Goal: Find specific page/section: Find specific page/section

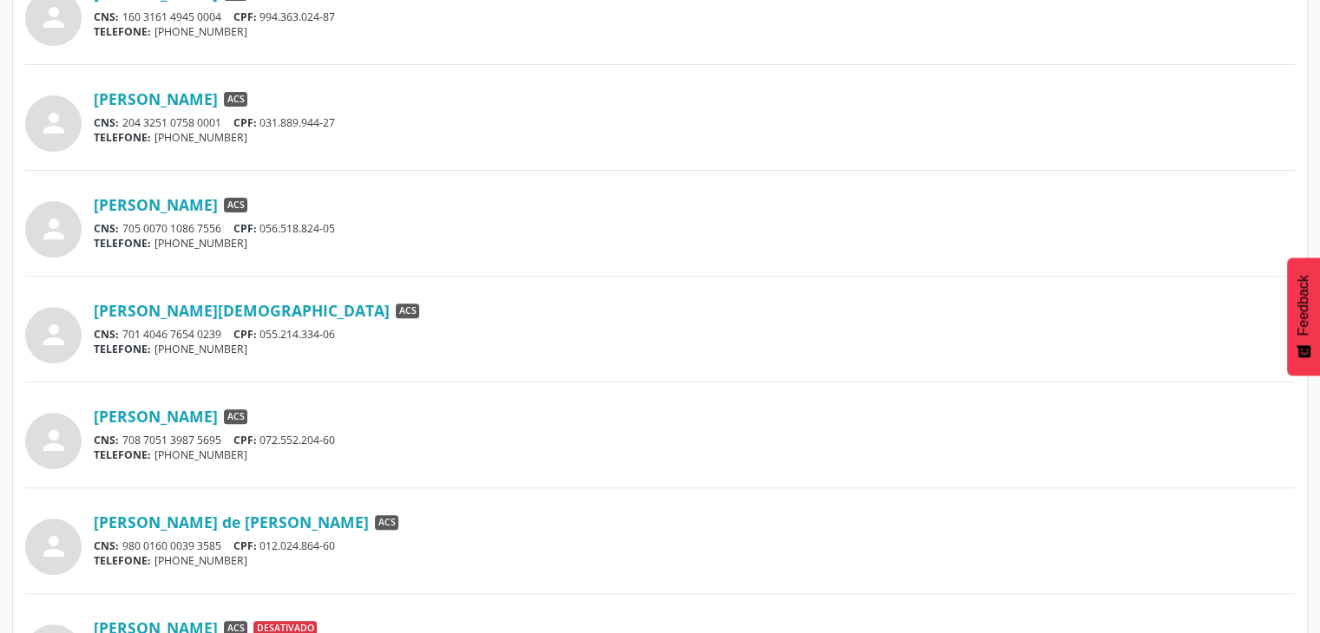
scroll to position [639, 0]
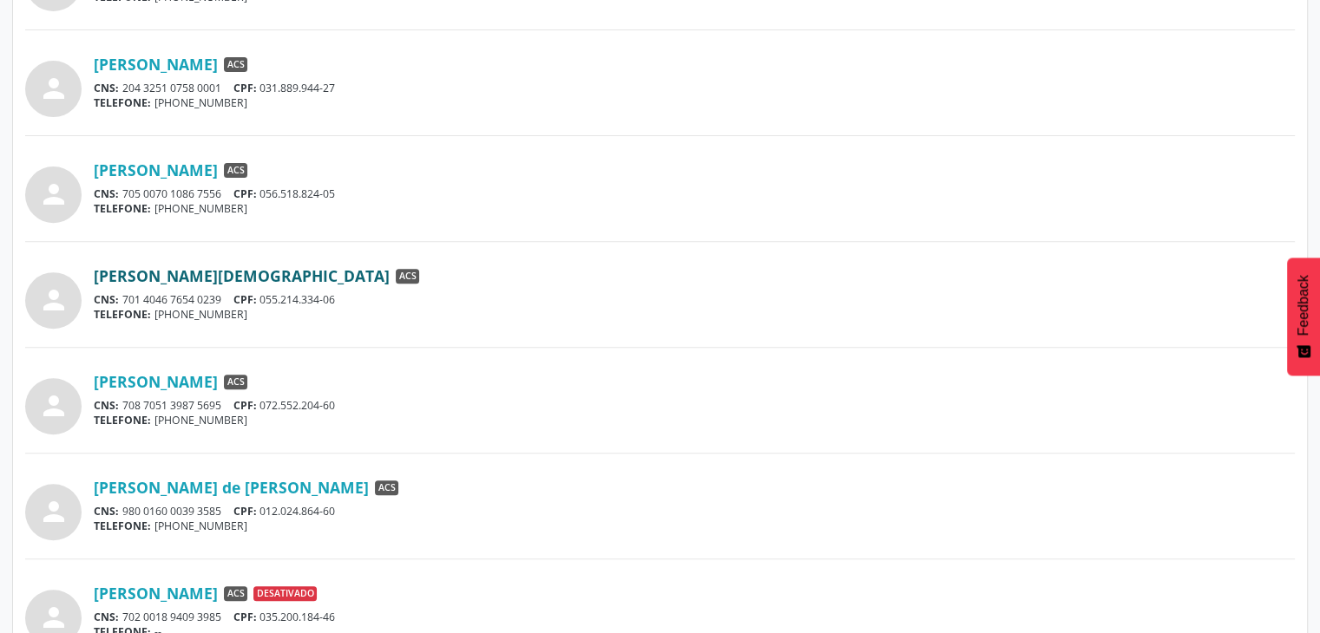
click at [269, 274] on link "[PERSON_NAME][DEMOGRAPHIC_DATA]" at bounding box center [242, 275] width 296 height 19
click at [273, 271] on link "[PERSON_NAME][DEMOGRAPHIC_DATA]" at bounding box center [242, 275] width 296 height 19
click at [182, 385] on link "[PERSON_NAME]" at bounding box center [156, 381] width 124 height 19
click at [200, 486] on link "[PERSON_NAME] de [PERSON_NAME]" at bounding box center [231, 487] width 275 height 19
click at [512, 486] on div "[PERSON_NAME] de [PERSON_NAME] ACS" at bounding box center [694, 487] width 1201 height 19
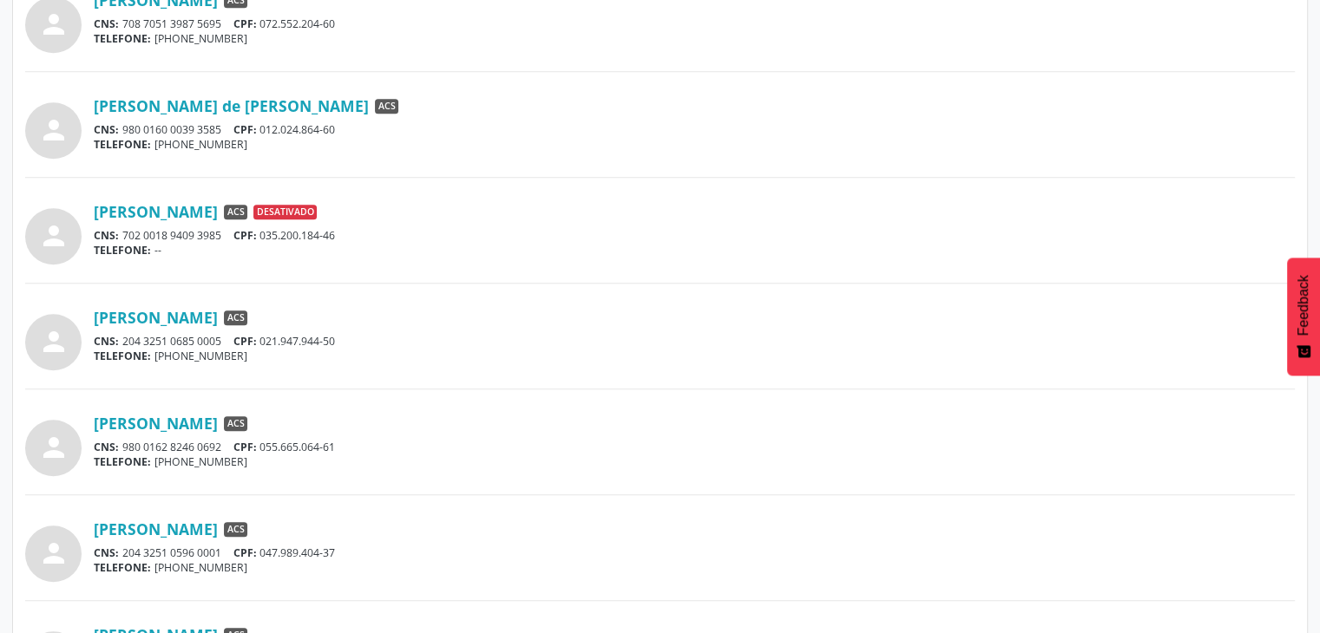
scroll to position [1055, 0]
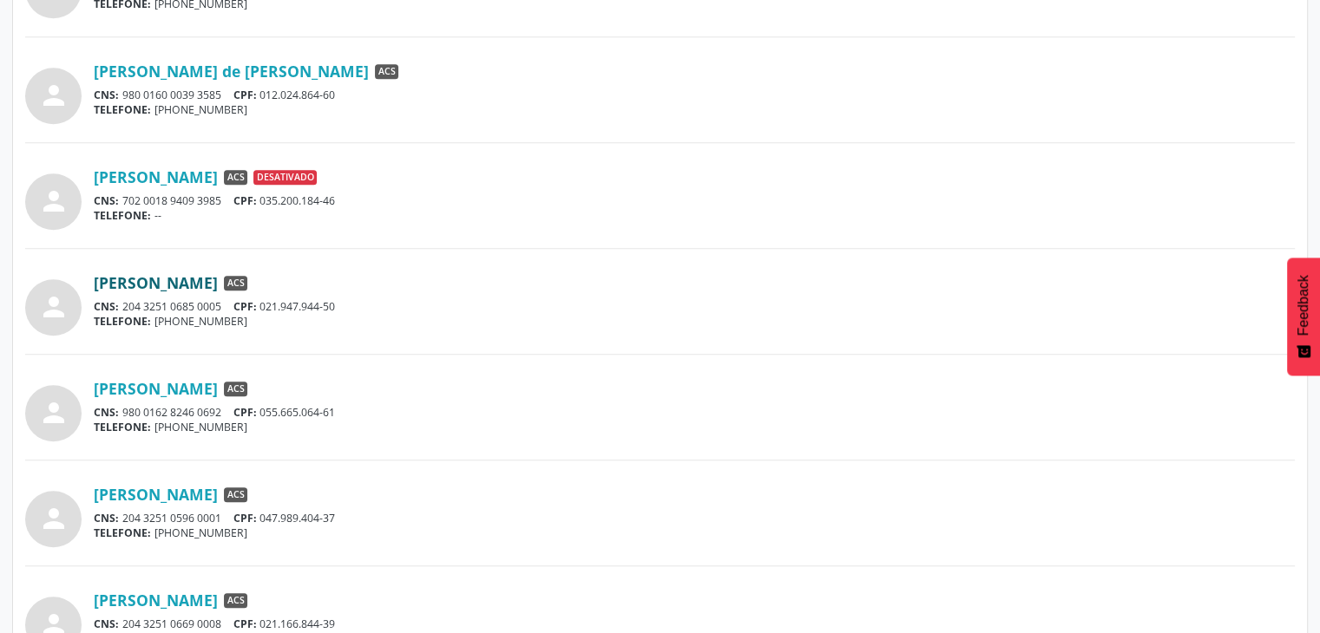
click at [218, 279] on link "[PERSON_NAME]" at bounding box center [156, 282] width 124 height 19
click at [534, 481] on div "person [PERSON_NAME] ACS CNS: 204 3251 0596 0001 CPF: 047.989.404-37 TELEFONE: …" at bounding box center [659, 513] width 1269 height 69
click at [196, 393] on link "[PERSON_NAME]" at bounding box center [156, 388] width 124 height 19
click at [187, 490] on link "[PERSON_NAME]" at bounding box center [156, 494] width 124 height 19
click at [218, 599] on link "[PERSON_NAME]" at bounding box center [156, 600] width 124 height 19
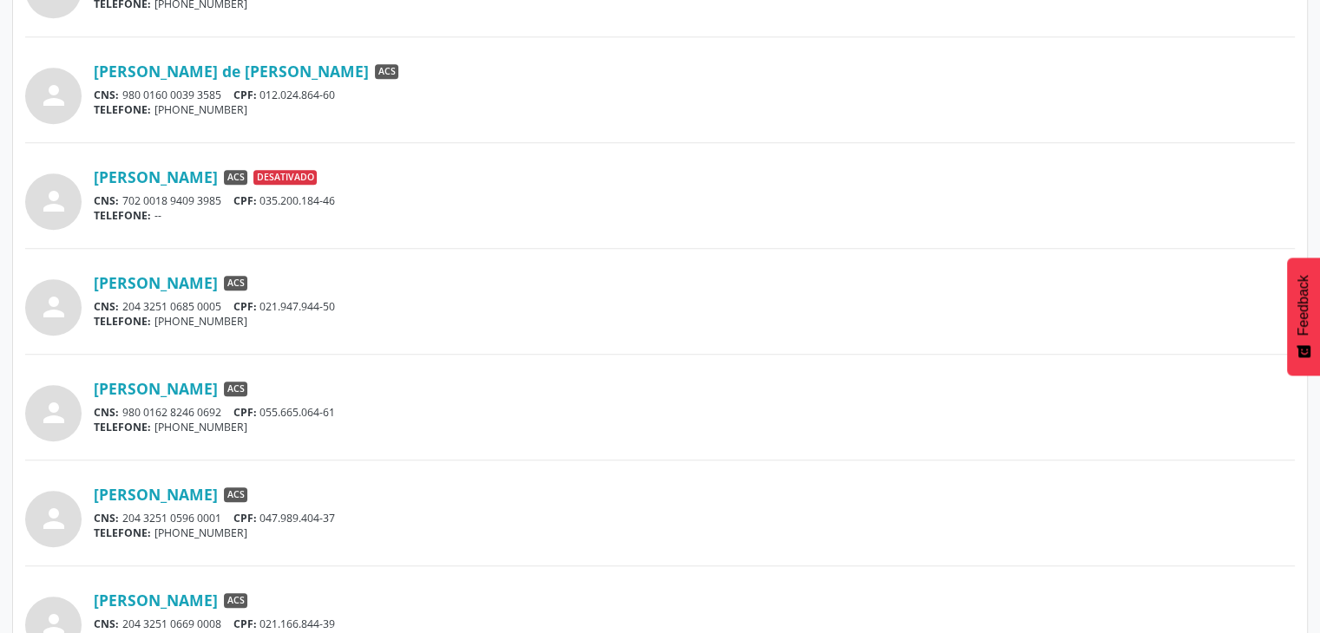
click at [510, 485] on div "[PERSON_NAME] ACS" at bounding box center [694, 494] width 1201 height 19
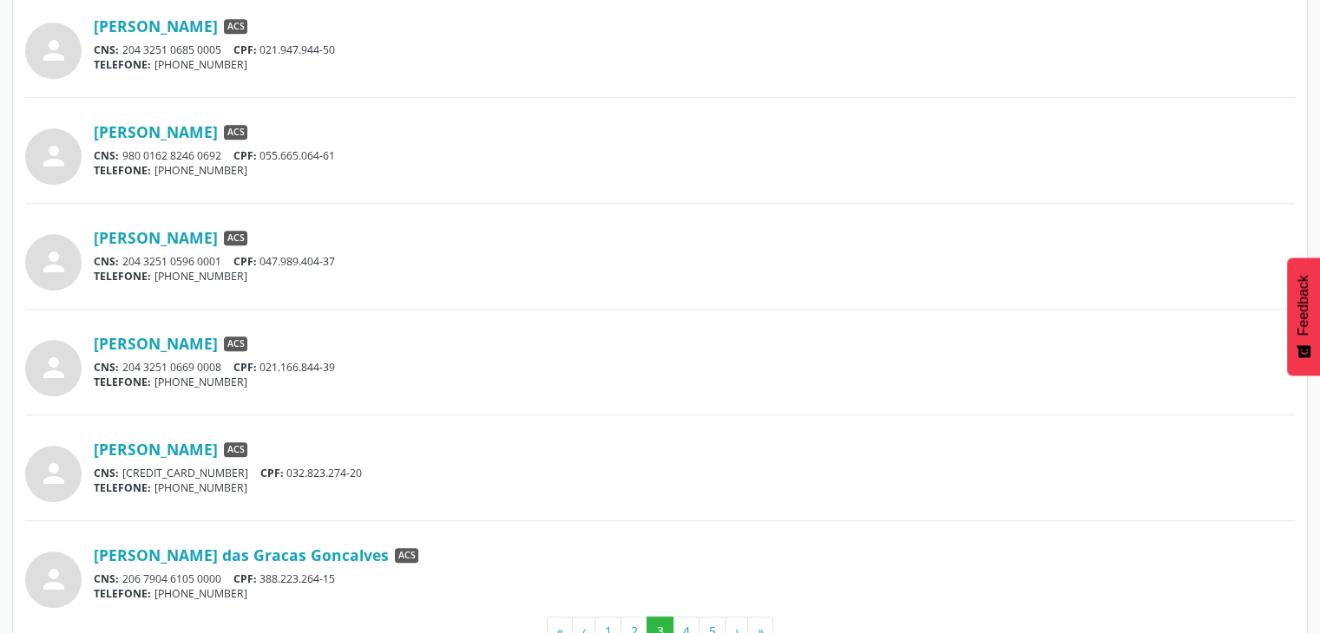
scroll to position [1358, 0]
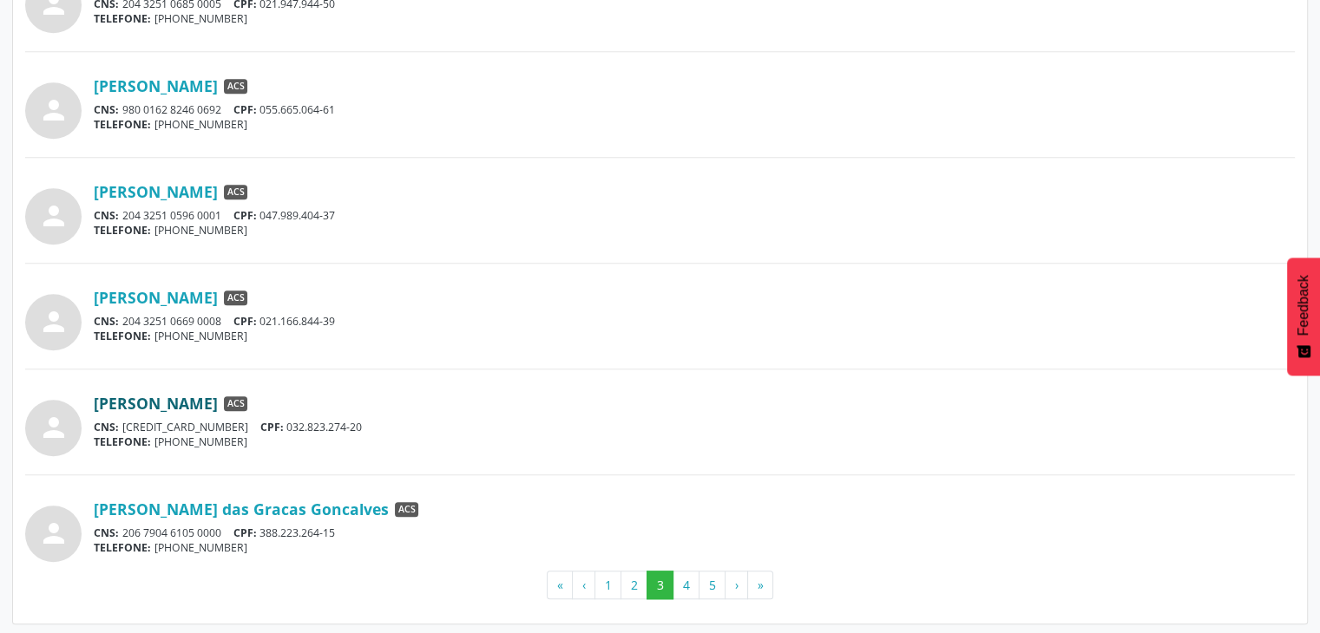
click at [218, 409] on link "[PERSON_NAME]" at bounding box center [156, 403] width 124 height 19
click at [220, 510] on link "[PERSON_NAME] das Gracas Goncalves" at bounding box center [241, 509] width 295 height 19
click at [677, 573] on button "4" at bounding box center [685, 586] width 27 height 30
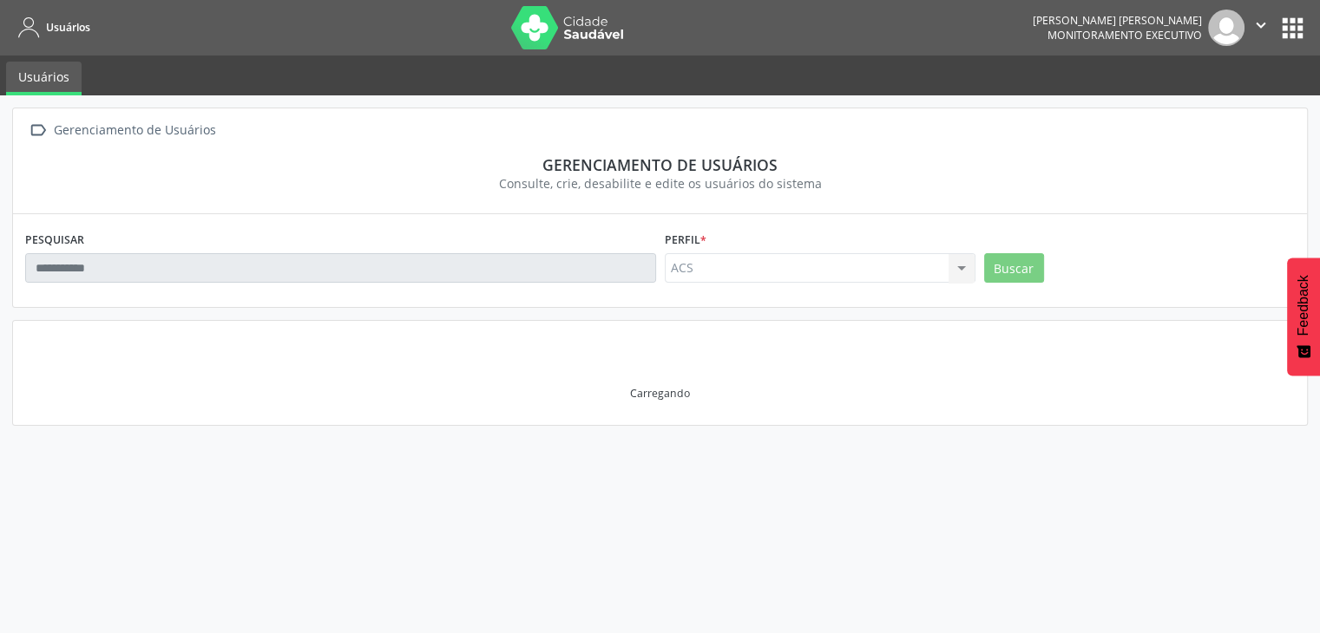
scroll to position [0, 0]
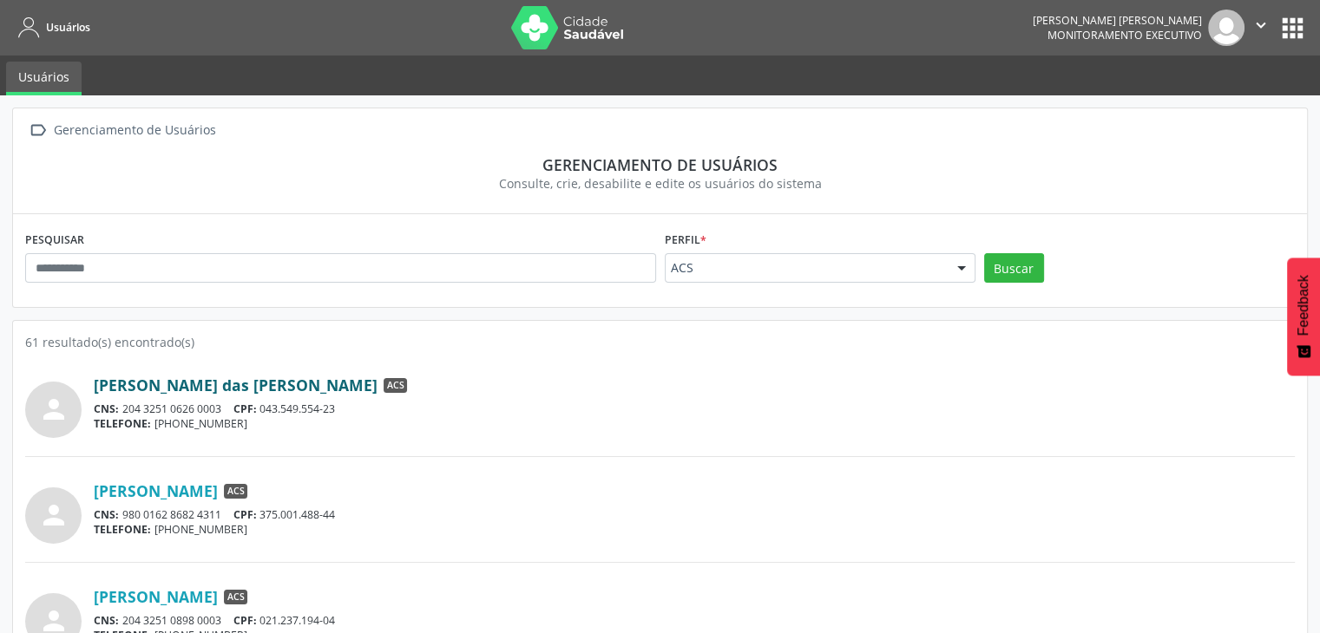
click at [237, 383] on link "[PERSON_NAME] das [PERSON_NAME]" at bounding box center [236, 385] width 284 height 19
click at [218, 496] on link "[PERSON_NAME]" at bounding box center [156, 491] width 124 height 19
click at [218, 599] on link "[PERSON_NAME]" at bounding box center [156, 596] width 124 height 19
click at [581, 486] on div "[PERSON_NAME] ACS" at bounding box center [694, 491] width 1201 height 19
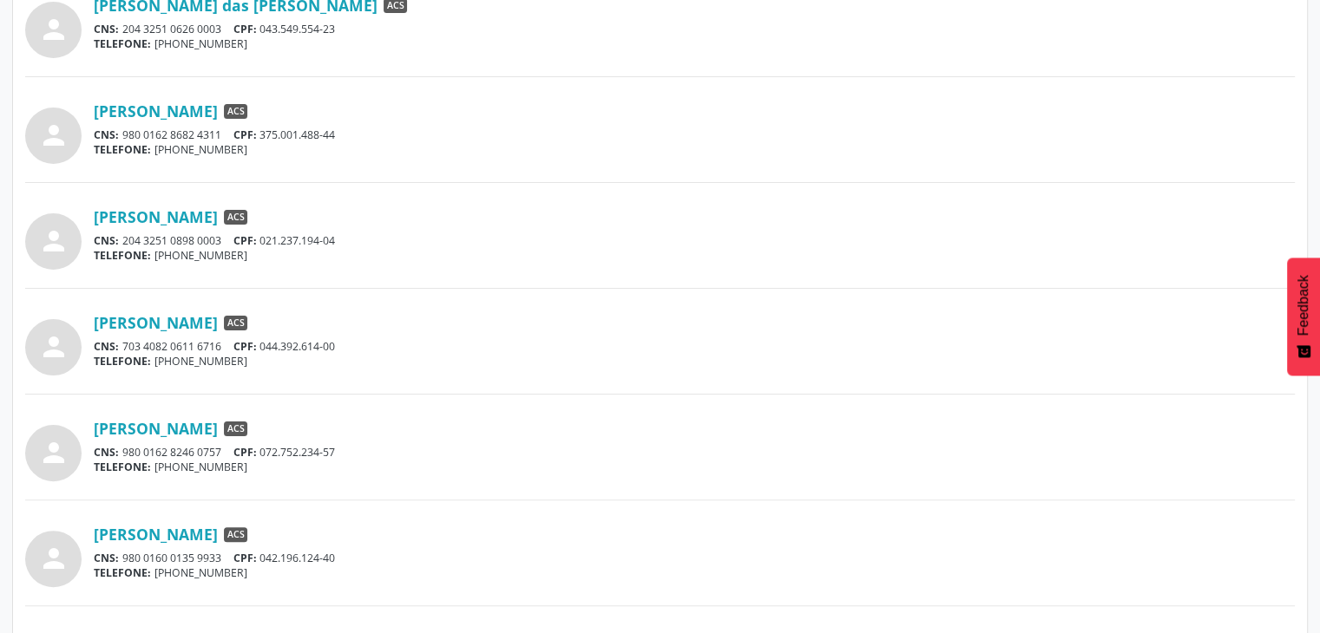
scroll to position [382, 0]
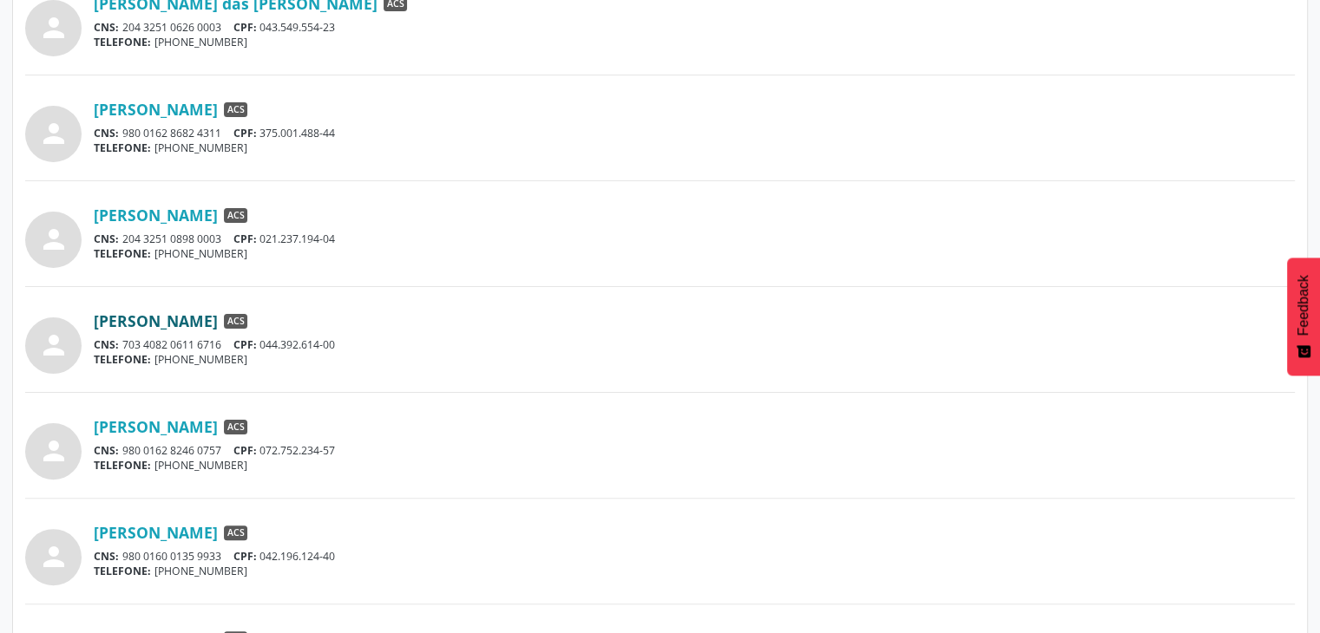
click at [157, 324] on link "[PERSON_NAME]" at bounding box center [156, 320] width 124 height 19
click at [218, 417] on link "[PERSON_NAME]" at bounding box center [156, 426] width 124 height 19
click at [184, 528] on link "[PERSON_NAME]" at bounding box center [156, 532] width 124 height 19
click at [516, 482] on div "person [PERSON_NAME] ACS CNS: 980 0162 8246 0757 CPF: 072.752.234-57 TELEFONE: …" at bounding box center [659, 455] width 1269 height 88
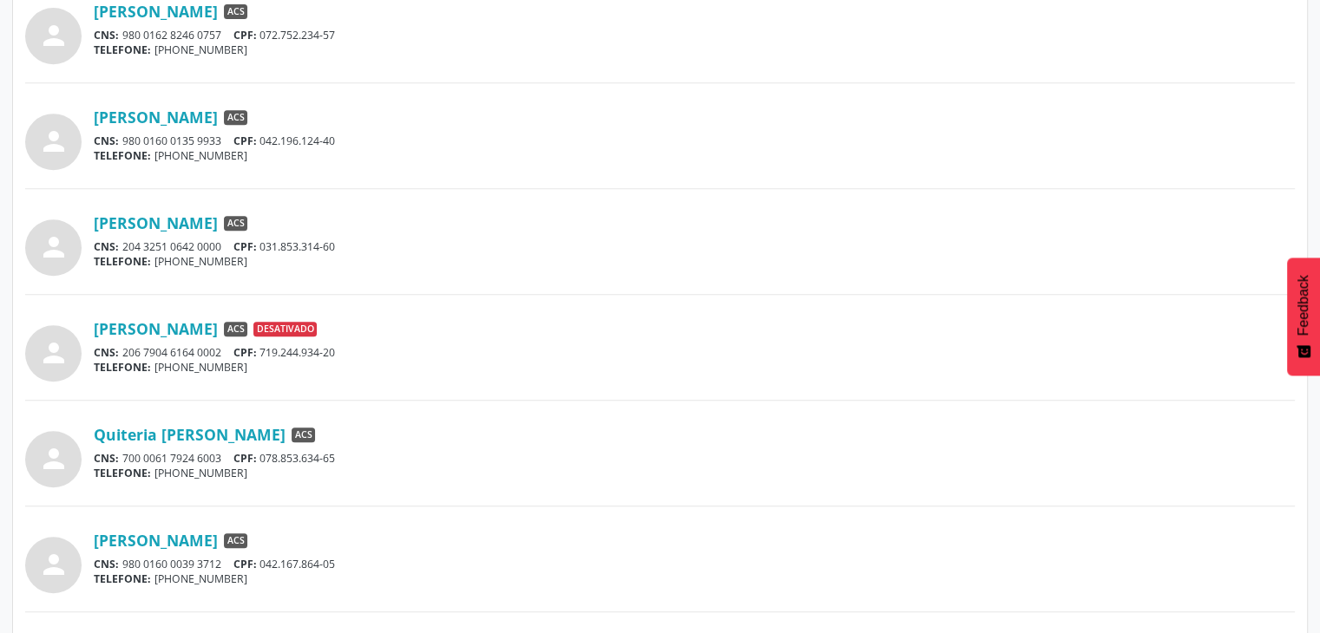
scroll to position [798, 0]
click at [218, 220] on link "[PERSON_NAME]" at bounding box center [156, 222] width 124 height 19
click at [217, 428] on link "Quiteria [PERSON_NAME]" at bounding box center [190, 433] width 192 height 19
click at [169, 540] on link "[PERSON_NAME]" at bounding box center [156, 539] width 124 height 19
click at [545, 401] on div "person [PERSON_NAME] das [PERSON_NAME] ACS CNS: 204 3251 0626 0003 CPF: 043.549…" at bounding box center [659, 337] width 1269 height 1569
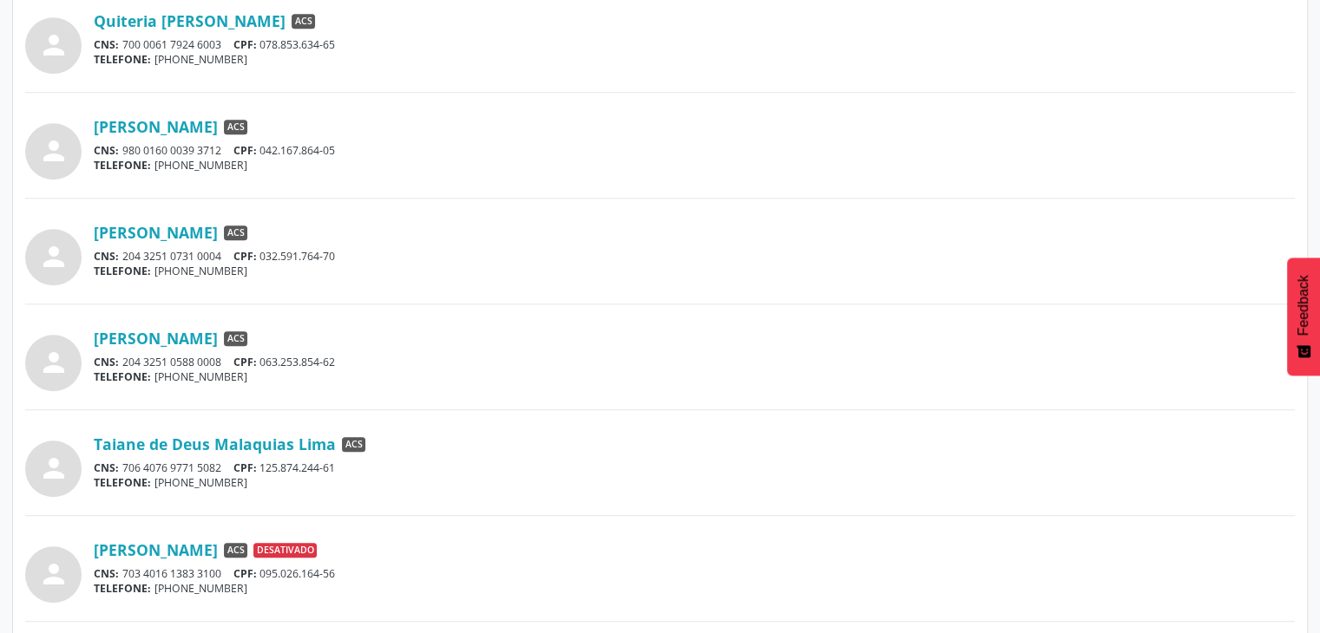
scroll to position [1215, 0]
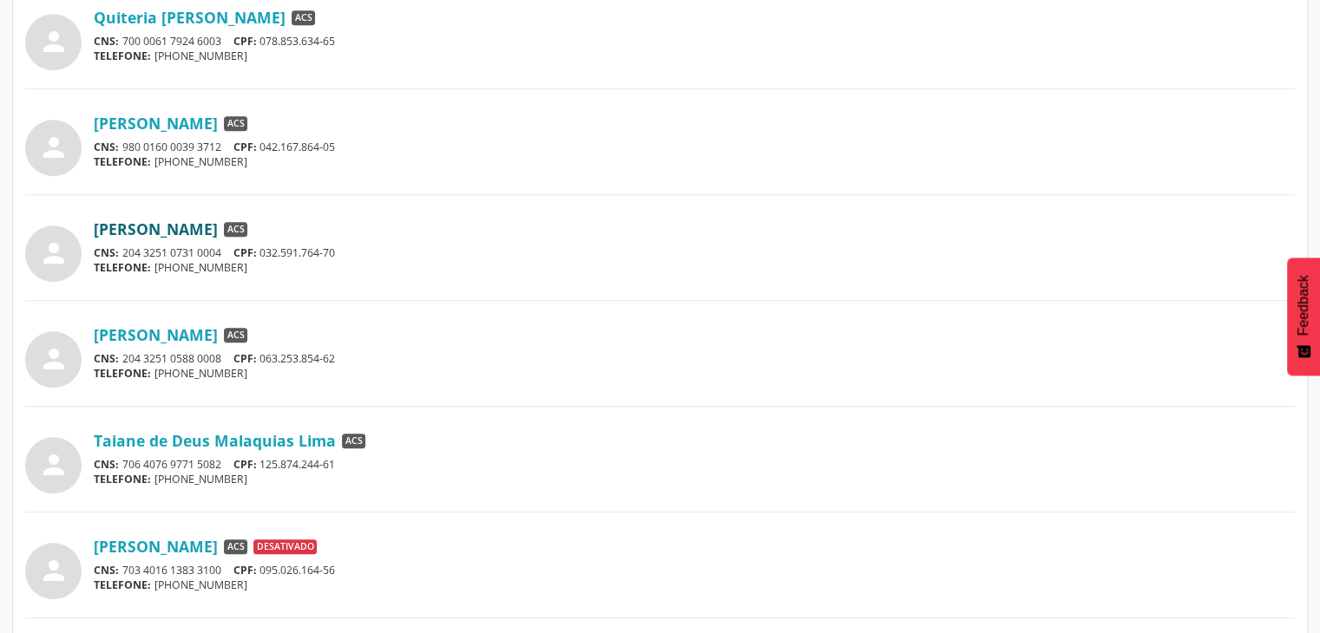
click at [211, 233] on link "[PERSON_NAME]" at bounding box center [156, 229] width 124 height 19
click at [216, 334] on link "[PERSON_NAME]" at bounding box center [156, 334] width 124 height 19
click at [171, 447] on link "Taiane de Deus Malaquias Lima" at bounding box center [215, 440] width 242 height 19
click at [529, 449] on div "Taiane de Deus Malaquias Lima ACS CNS: 706 4076 9771 5082 CPF: 125.874.244-61 T…" at bounding box center [694, 459] width 1201 height 56
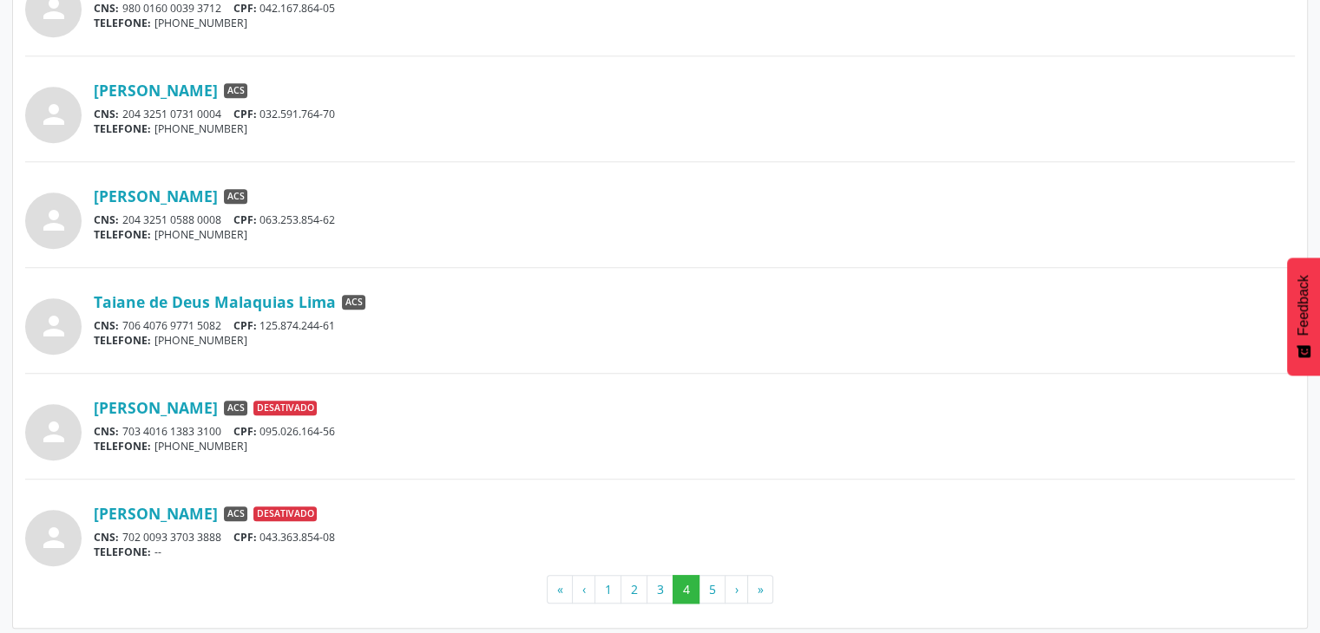
scroll to position [1358, 0]
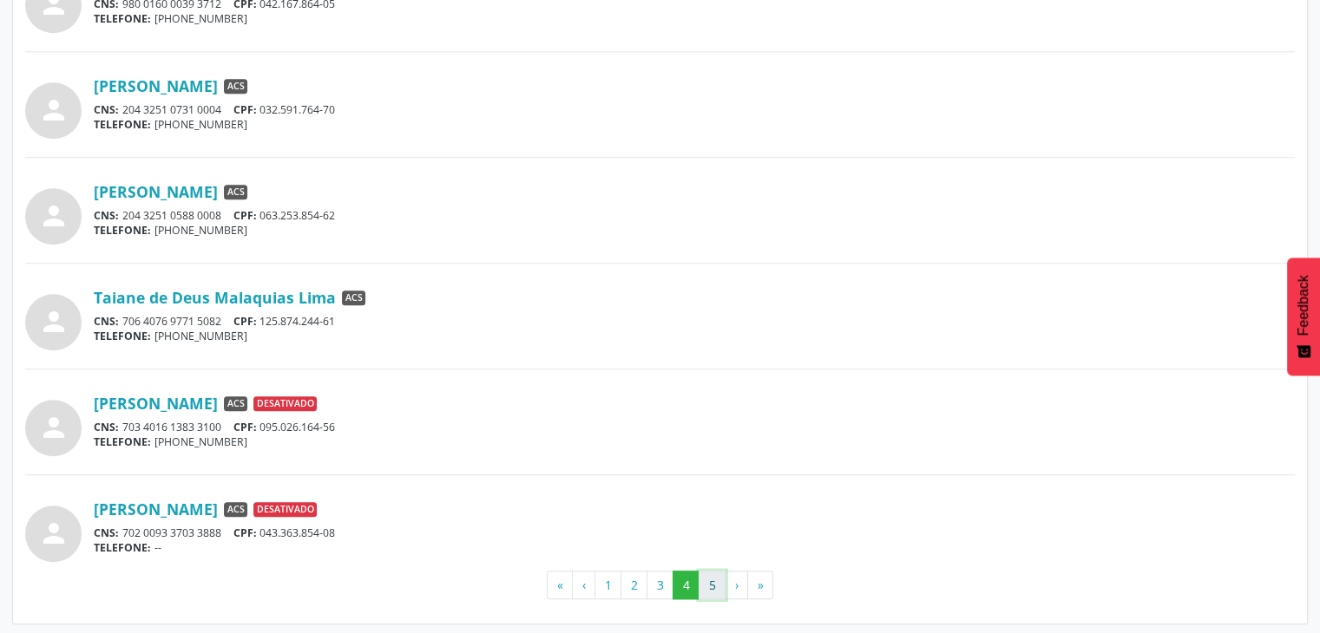
click at [709, 580] on button "5" at bounding box center [711, 586] width 27 height 30
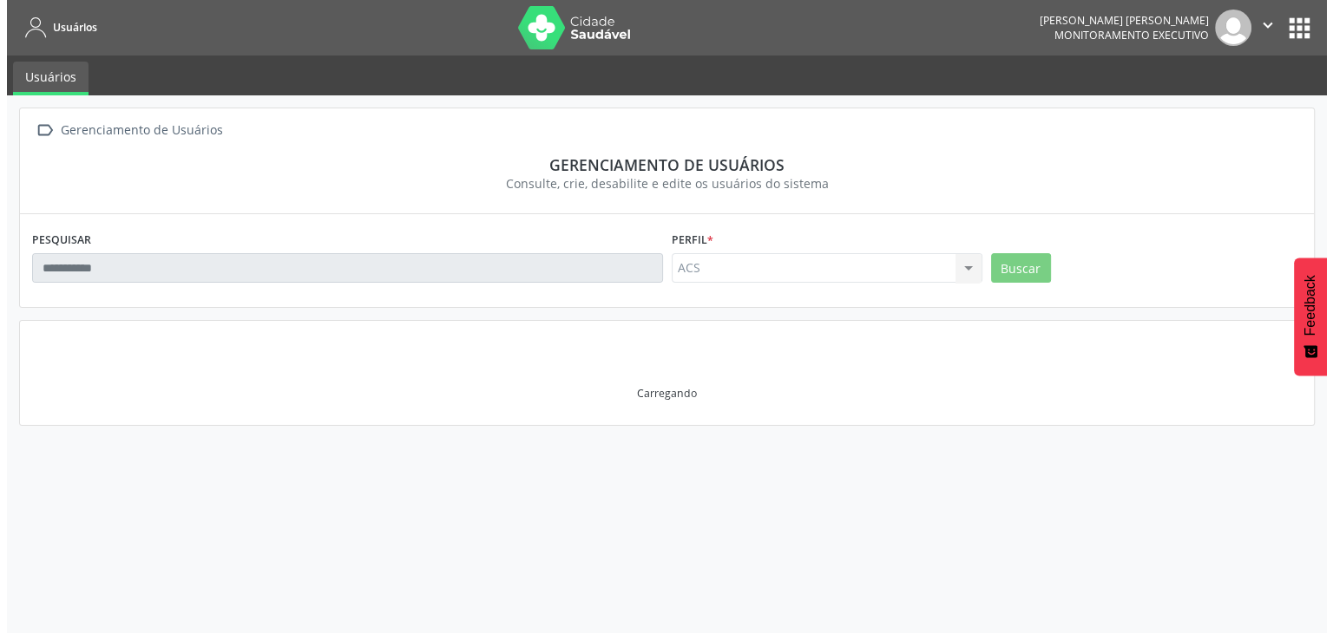
scroll to position [0, 0]
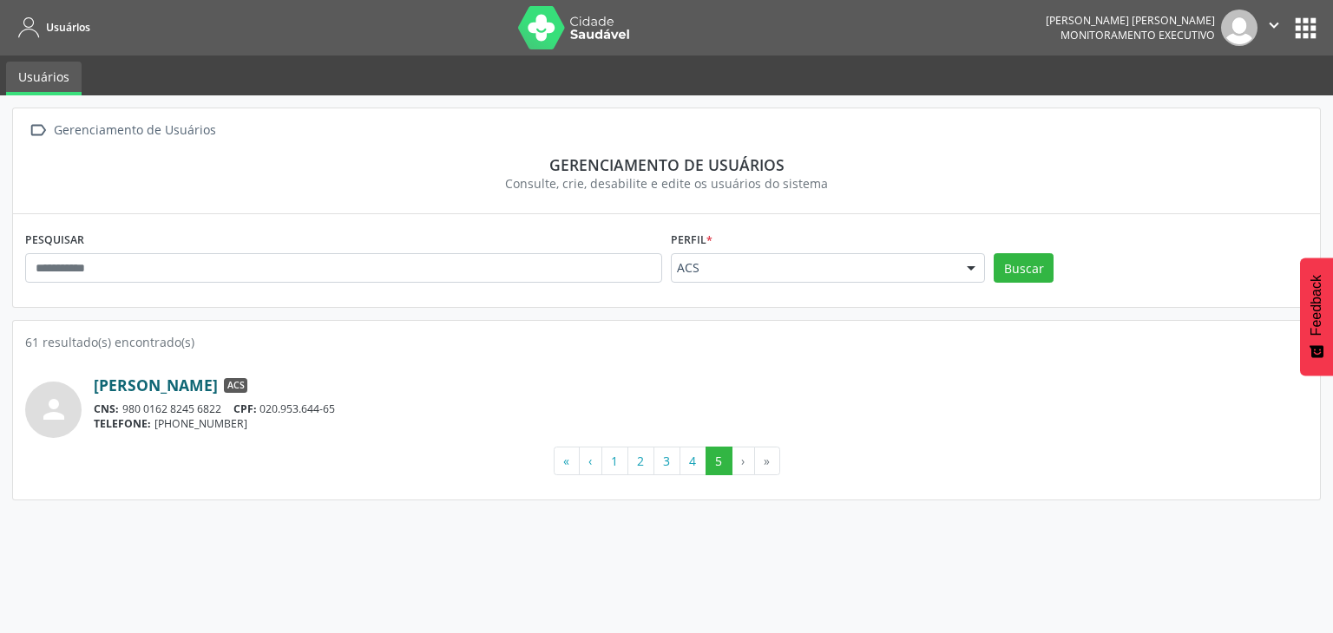
click at [218, 387] on link "[PERSON_NAME]" at bounding box center [156, 385] width 124 height 19
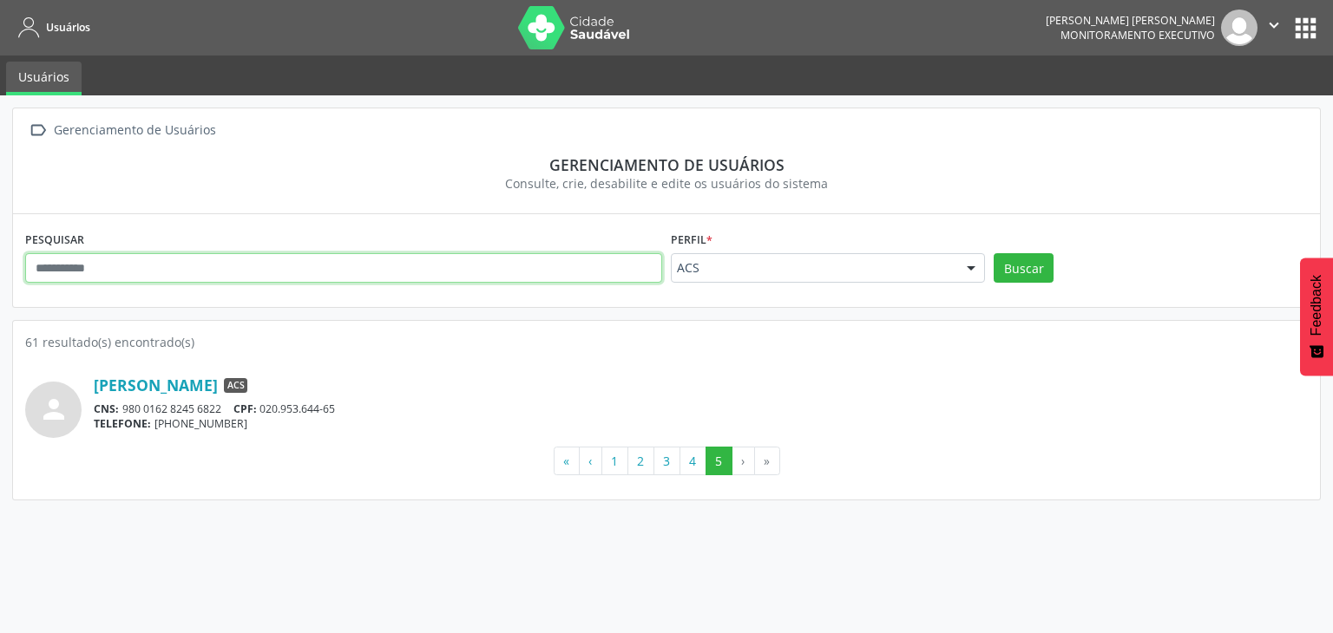
click at [158, 268] on input "text" at bounding box center [343, 268] width 637 height 30
click at [993, 253] on button "Buscar" at bounding box center [1023, 268] width 60 height 30
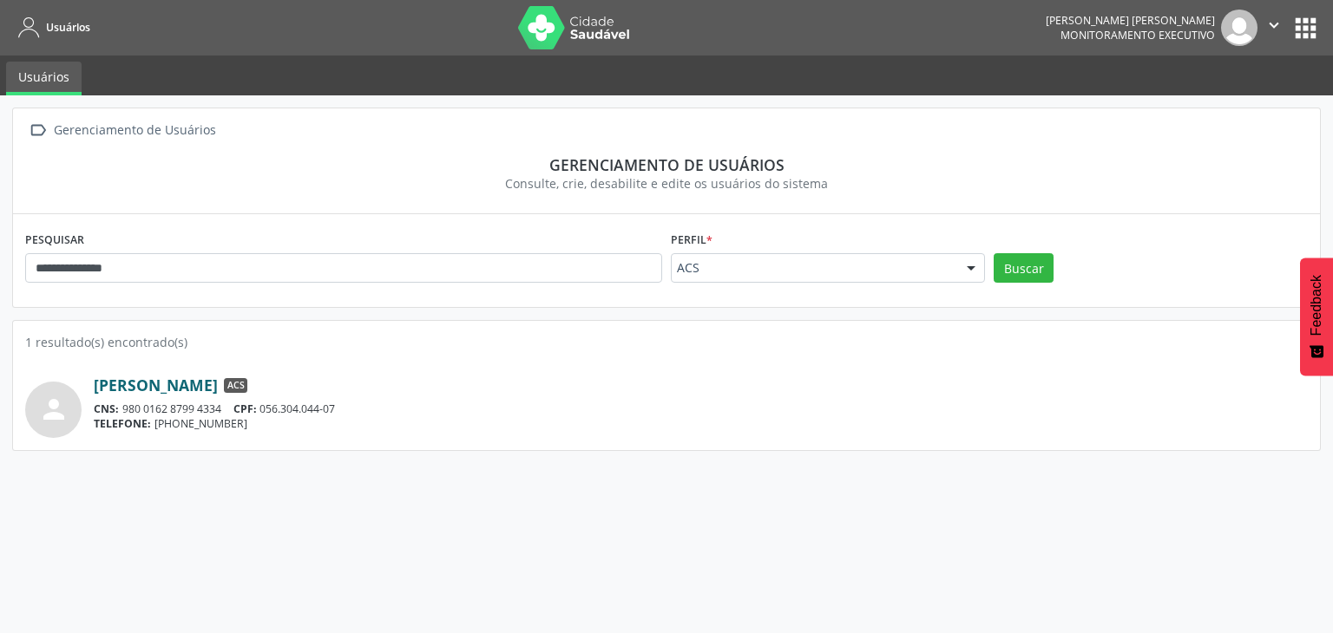
click at [121, 389] on link "[PERSON_NAME]" at bounding box center [156, 385] width 124 height 19
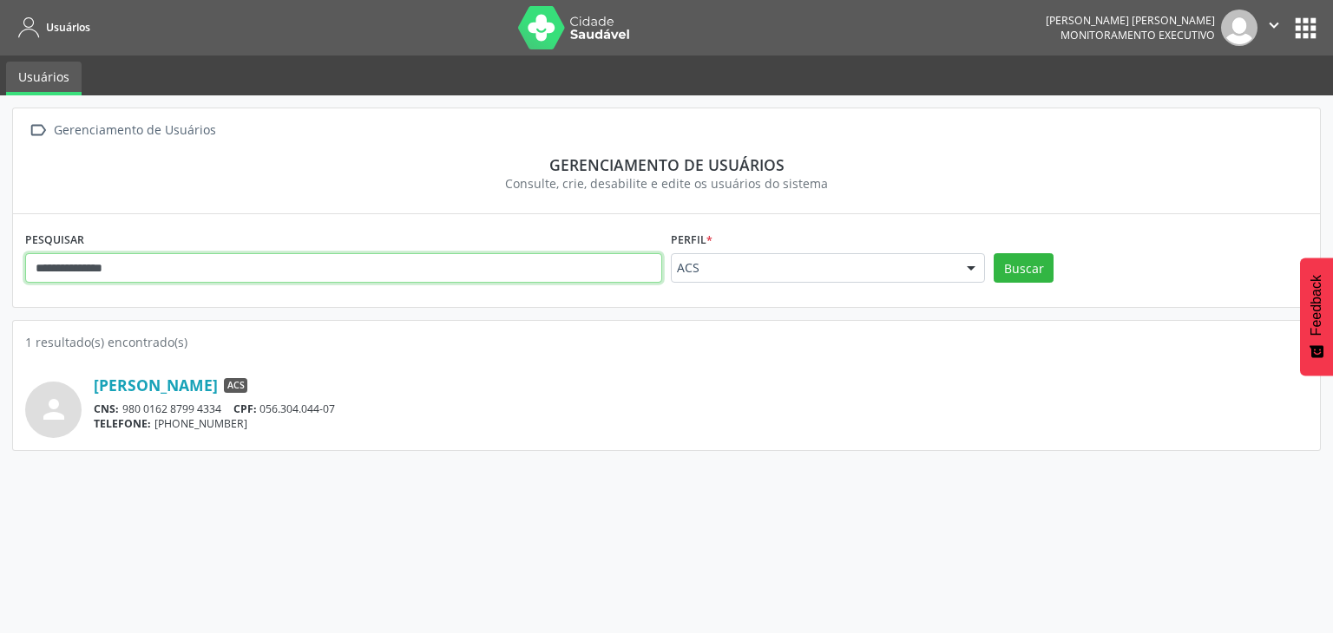
click at [192, 262] on input "**********" at bounding box center [343, 268] width 637 height 30
type input "*"
click at [993, 253] on button "Buscar" at bounding box center [1023, 268] width 60 height 30
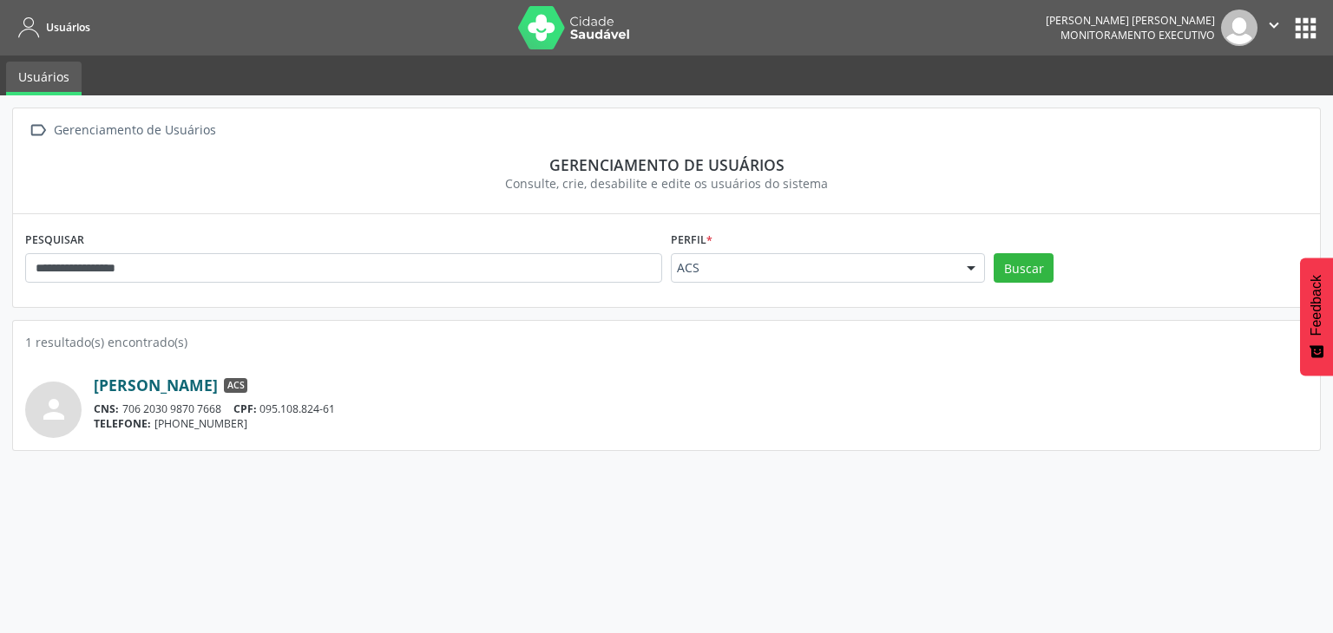
click at [218, 390] on link "[PERSON_NAME]" at bounding box center [156, 385] width 124 height 19
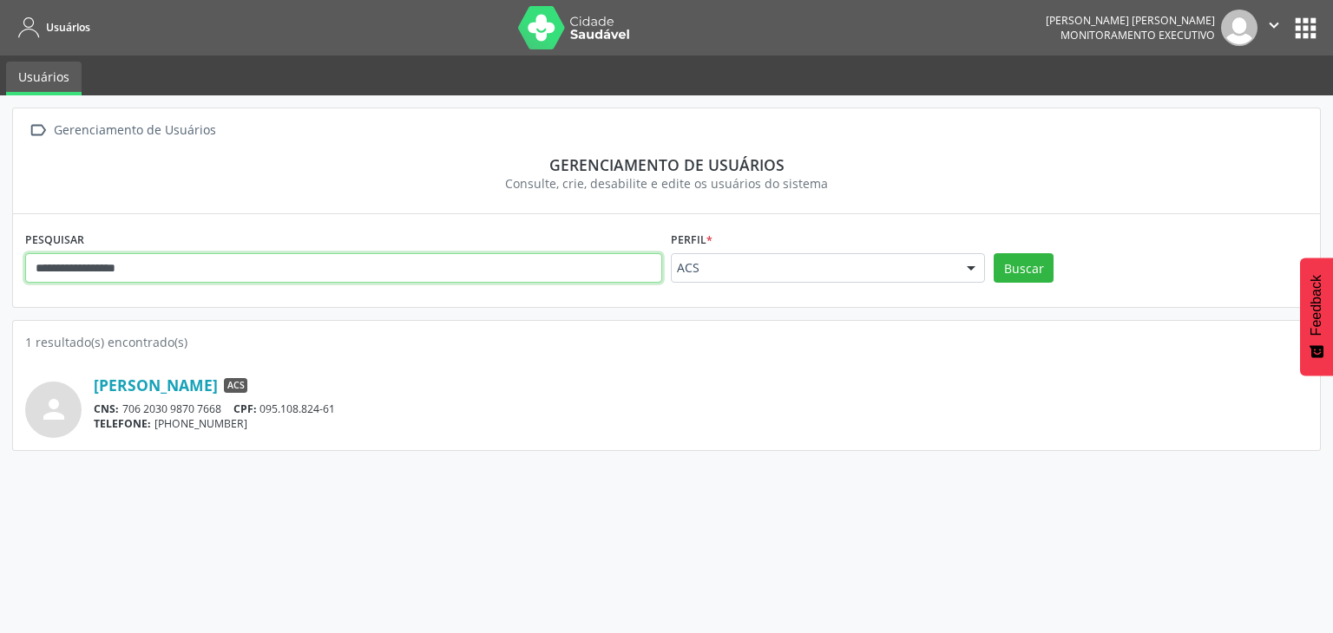
click at [230, 277] on input "**********" at bounding box center [343, 268] width 637 height 30
type input "*"
click at [993, 253] on button "Buscar" at bounding box center [1023, 268] width 60 height 30
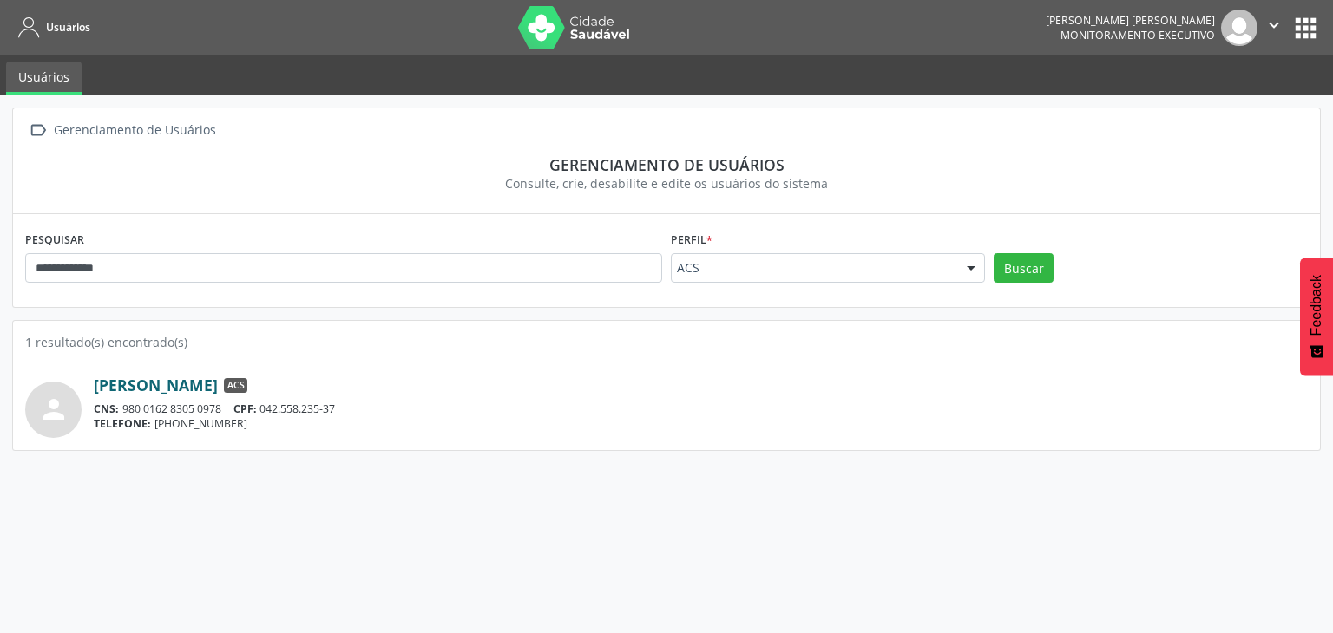
click at [148, 388] on link "[PERSON_NAME]" at bounding box center [156, 385] width 124 height 19
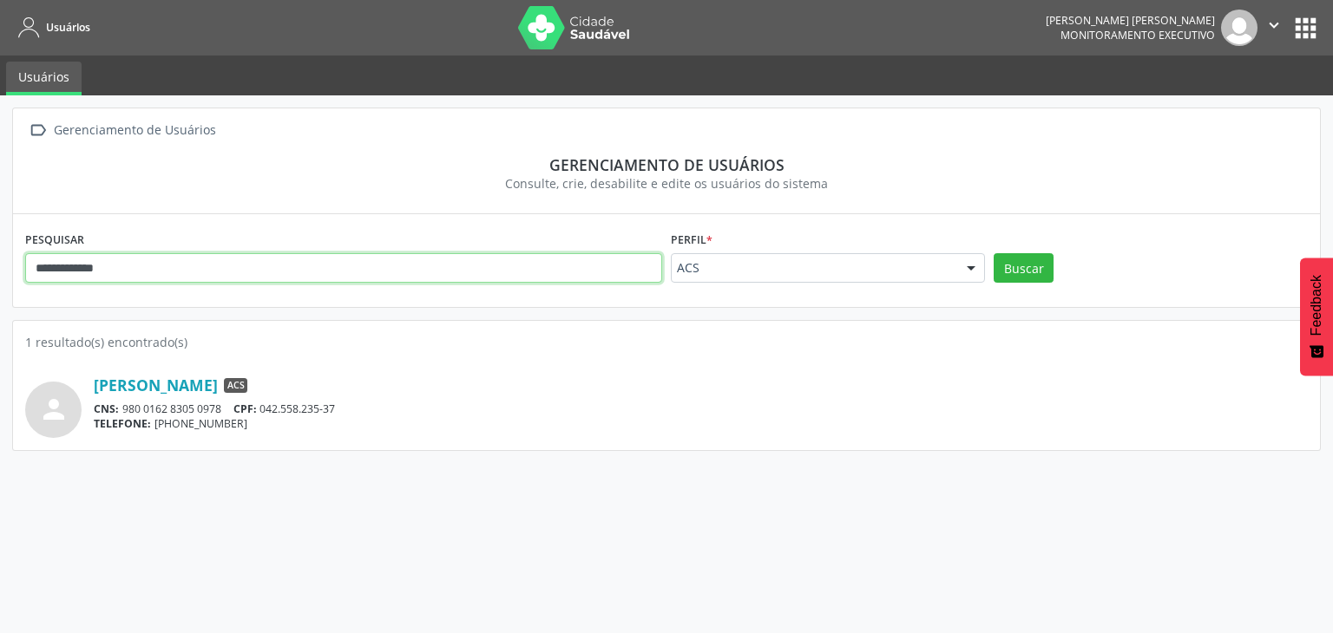
click at [332, 275] on input "**********" at bounding box center [343, 268] width 637 height 30
type input "*"
click at [993, 253] on button "Buscar" at bounding box center [1023, 268] width 60 height 30
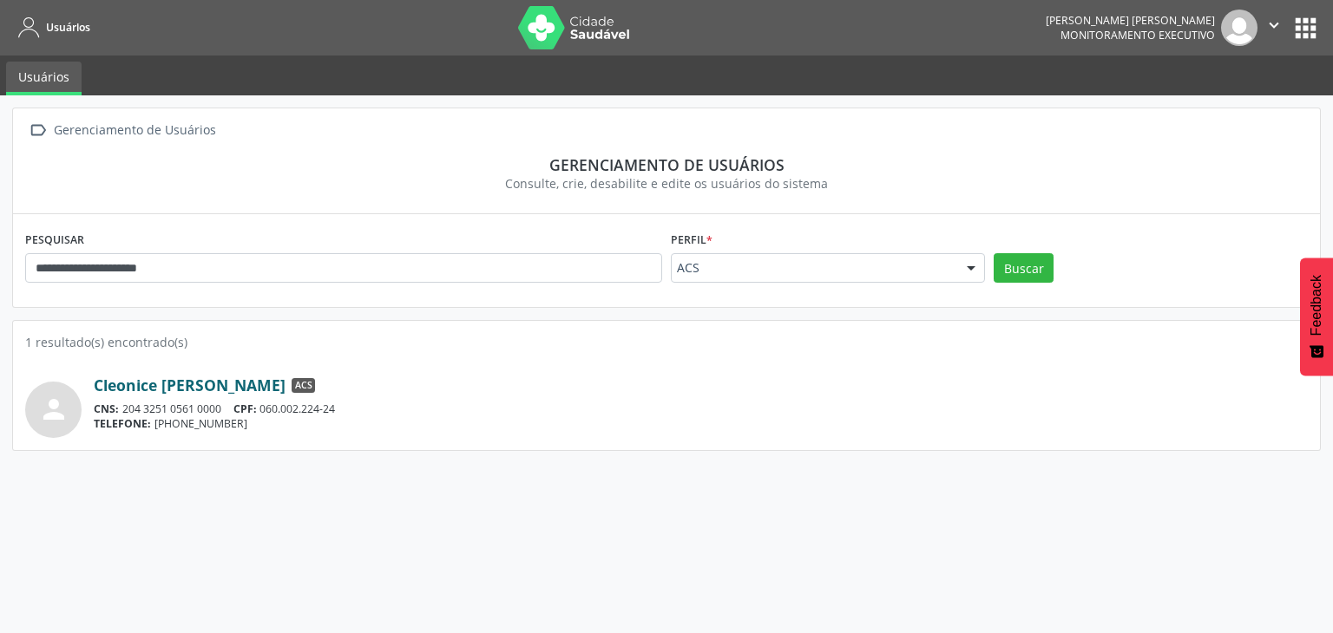
click at [285, 378] on link "Cleonice [PERSON_NAME]" at bounding box center [190, 385] width 192 height 19
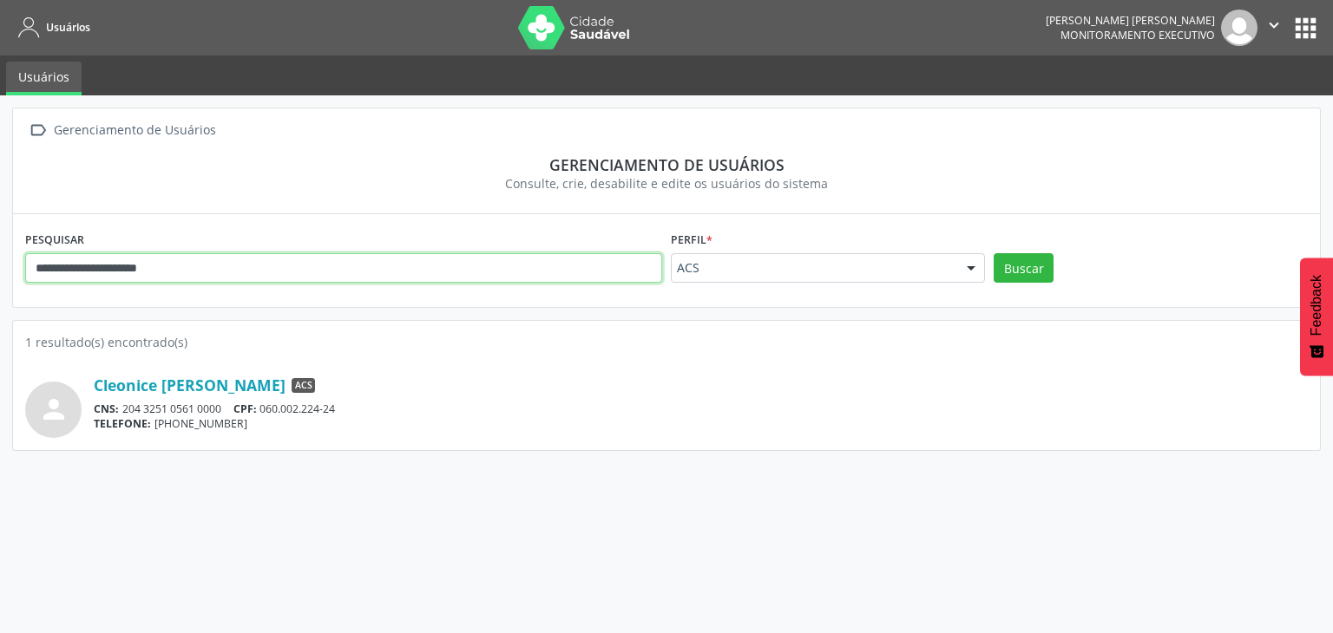
click at [243, 272] on input "**********" at bounding box center [343, 268] width 637 height 30
type input "*"
type input "******"
click at [993, 253] on button "Buscar" at bounding box center [1023, 268] width 60 height 30
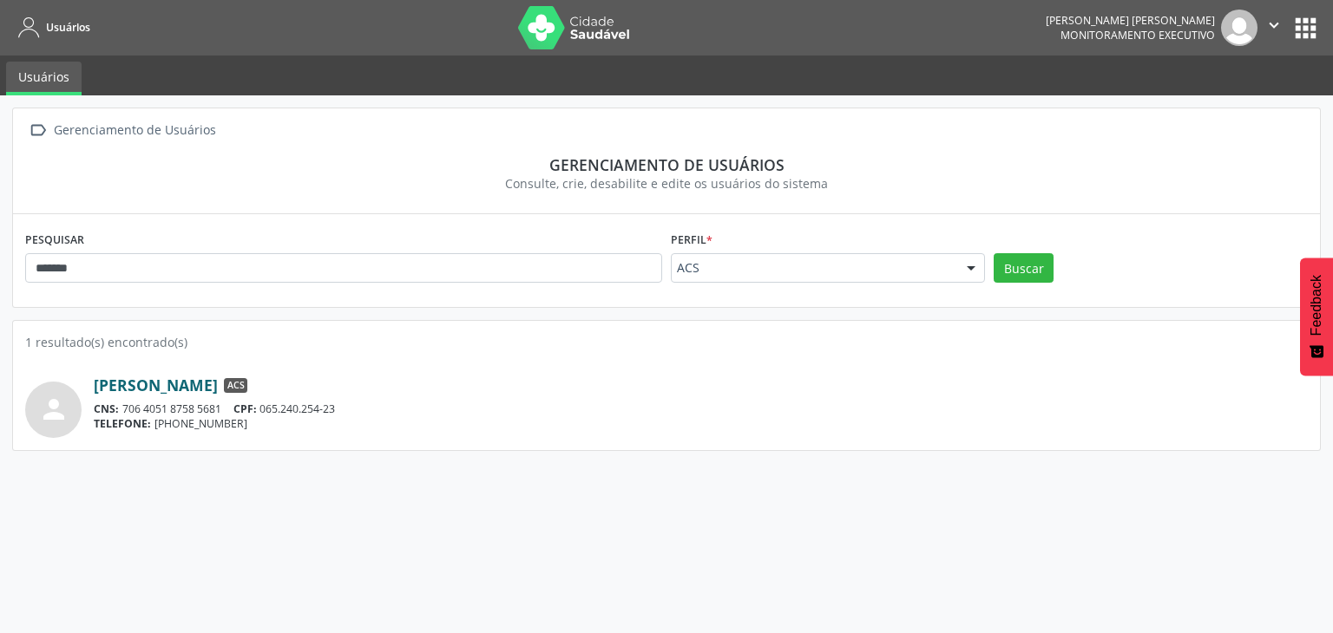
click at [218, 386] on link "[PERSON_NAME]" at bounding box center [156, 385] width 124 height 19
click at [1289, 35] on button "" at bounding box center [1273, 28] width 33 height 36
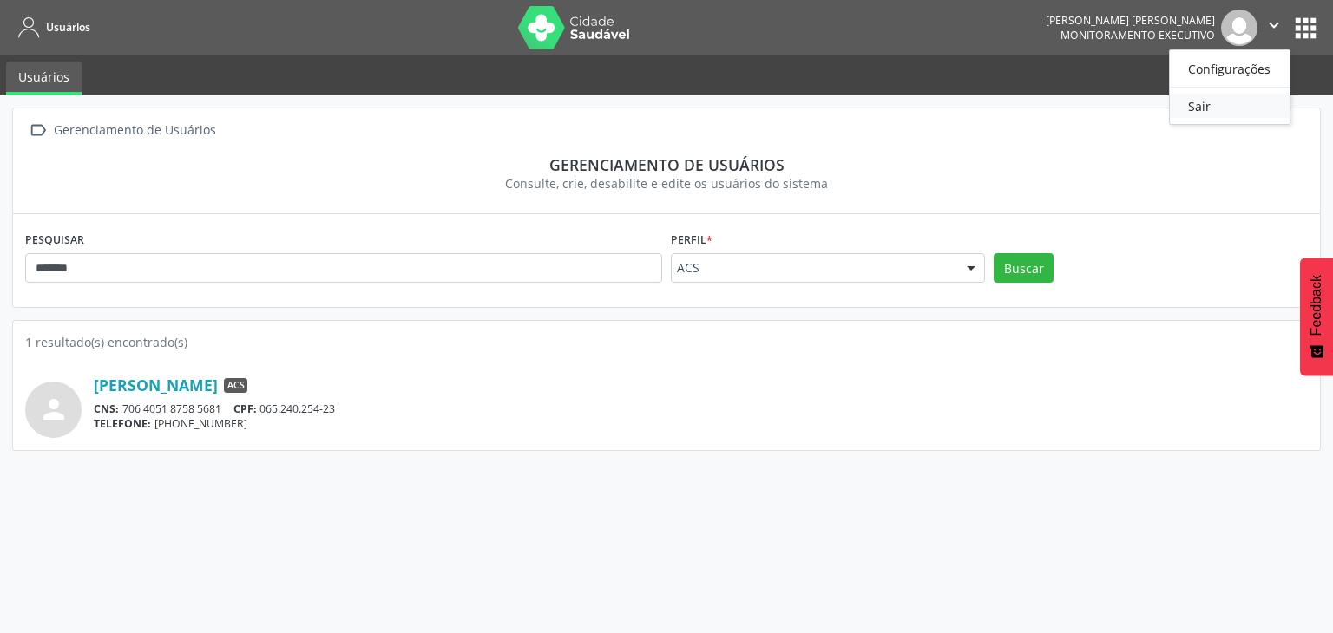
click at [1225, 105] on link "Sair" at bounding box center [1230, 106] width 120 height 24
